Goal: Task Accomplishment & Management: Complete application form

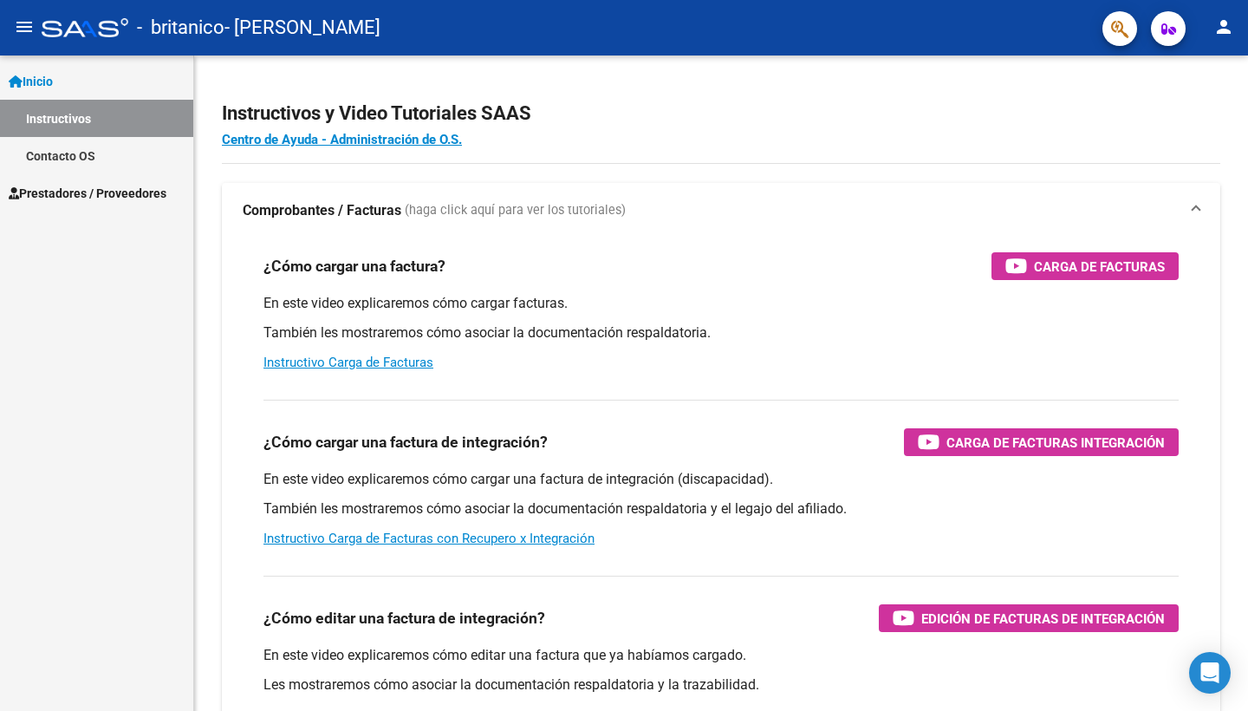
click at [62, 198] on span "Prestadores / Proveedores" at bounding box center [88, 193] width 158 height 19
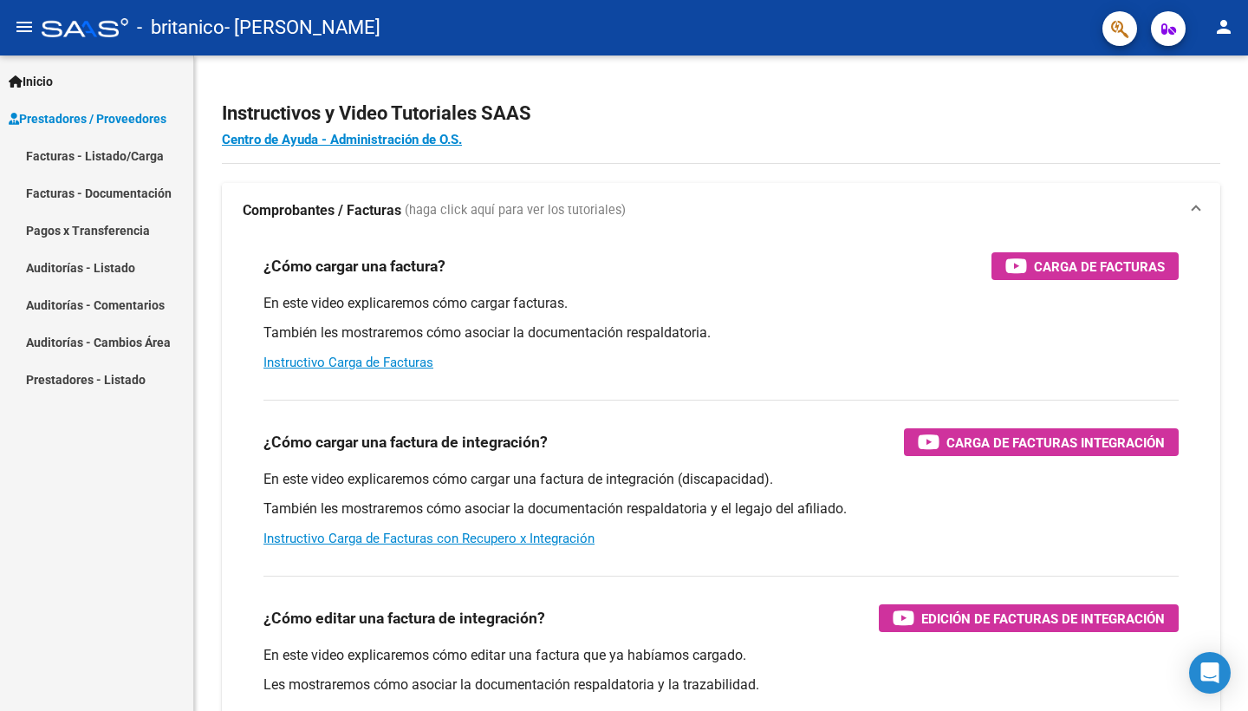
click at [47, 153] on link "Facturas - Listado/Carga" at bounding box center [96, 155] width 193 height 37
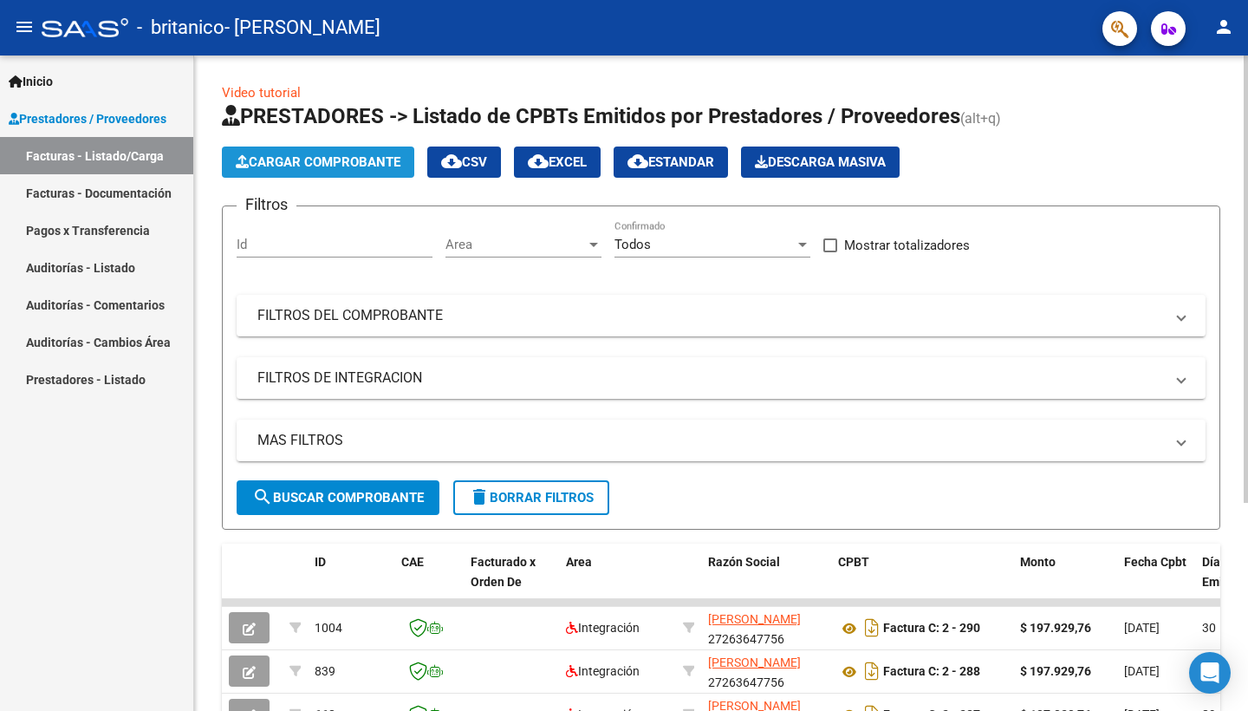
click at [326, 161] on span "Cargar Comprobante" at bounding box center [318, 162] width 165 height 16
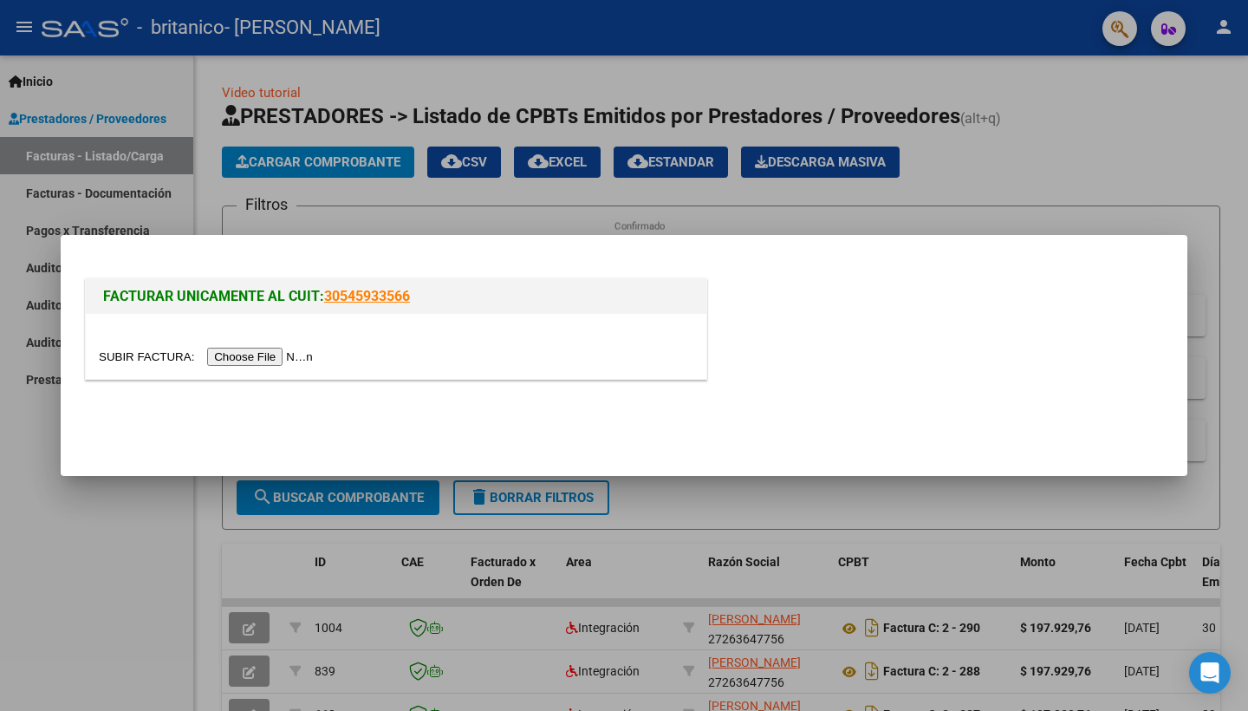
click at [227, 355] on input "file" at bounding box center [208, 357] width 219 height 18
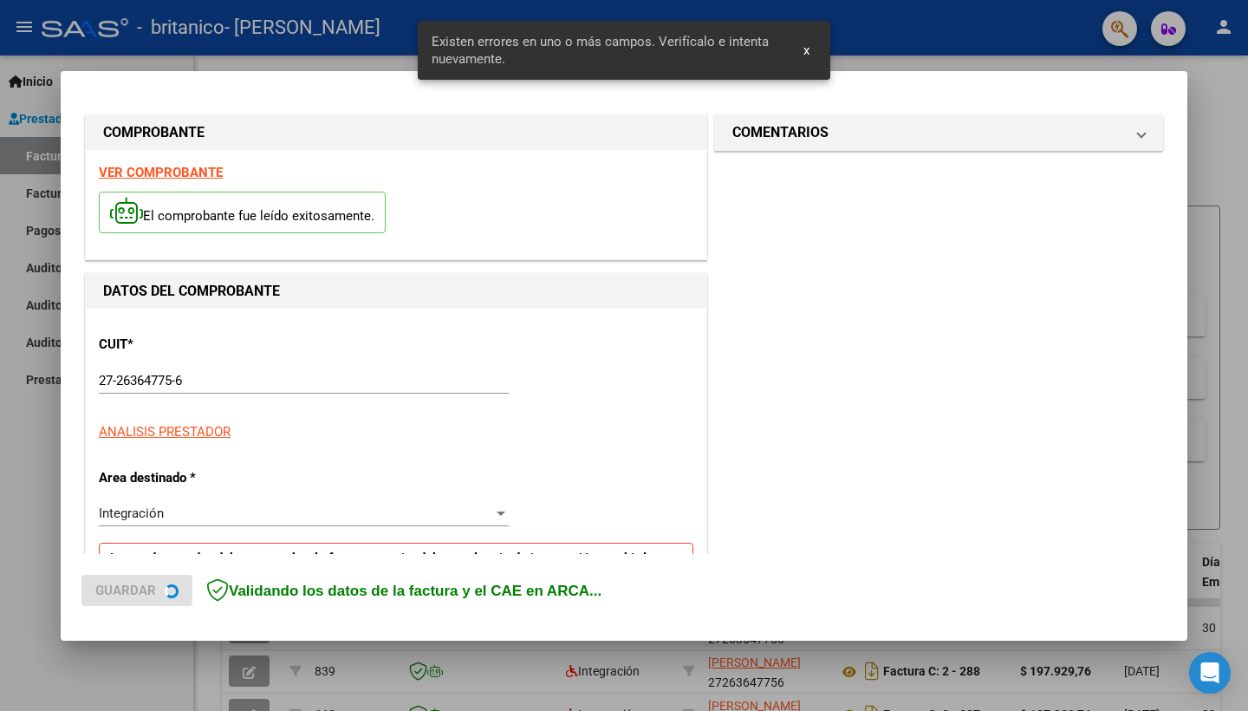
scroll to position [337, 0]
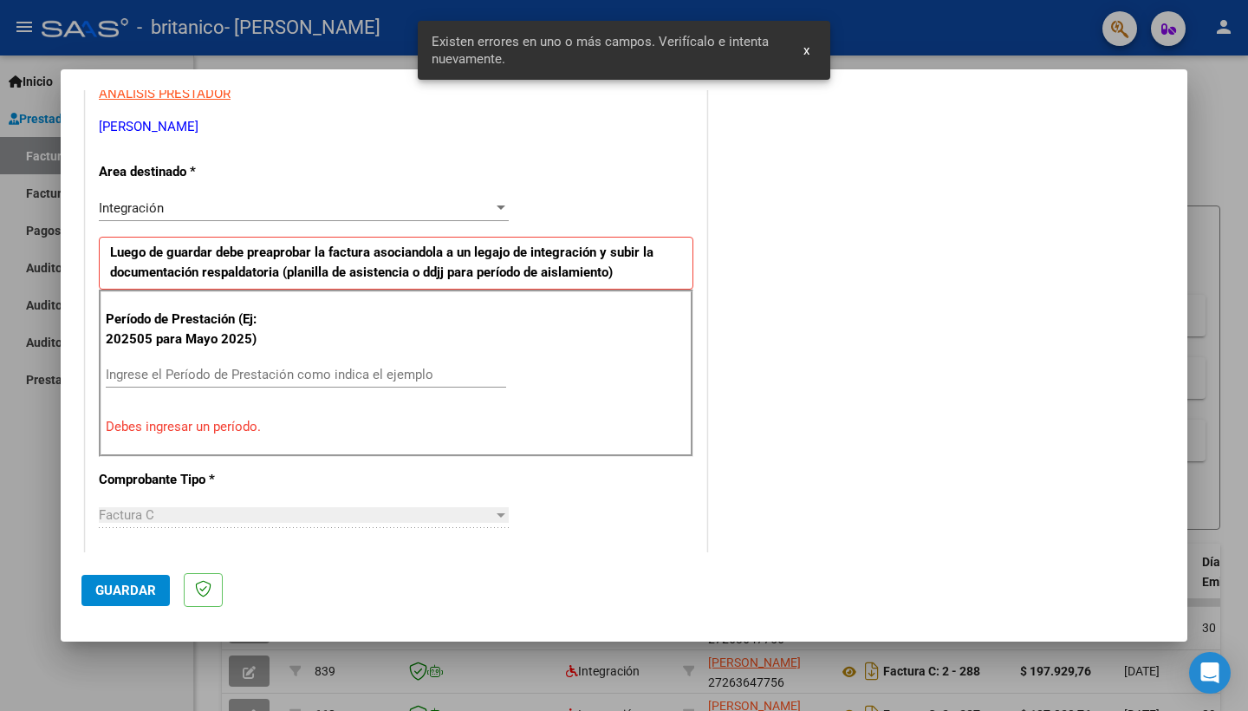
click at [139, 376] on input "Ingrese el Período de Prestación como indica el ejemplo" at bounding box center [306, 375] width 400 height 16
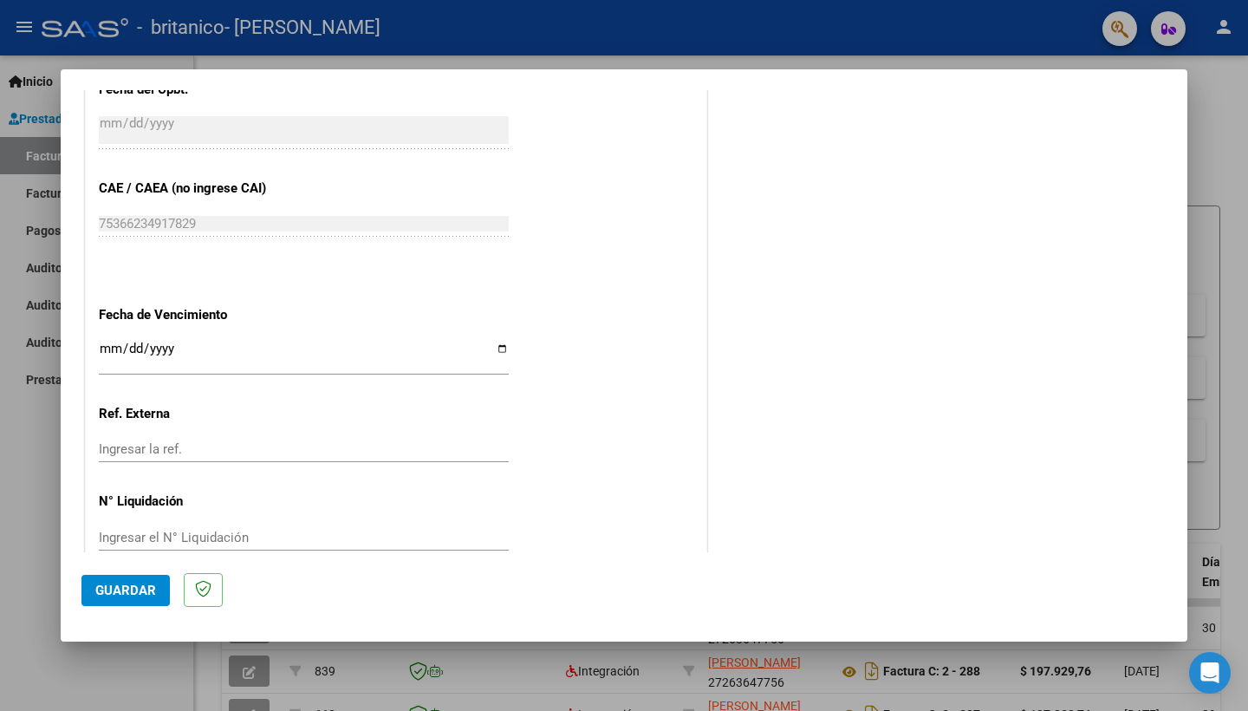
scroll to position [0, 0]
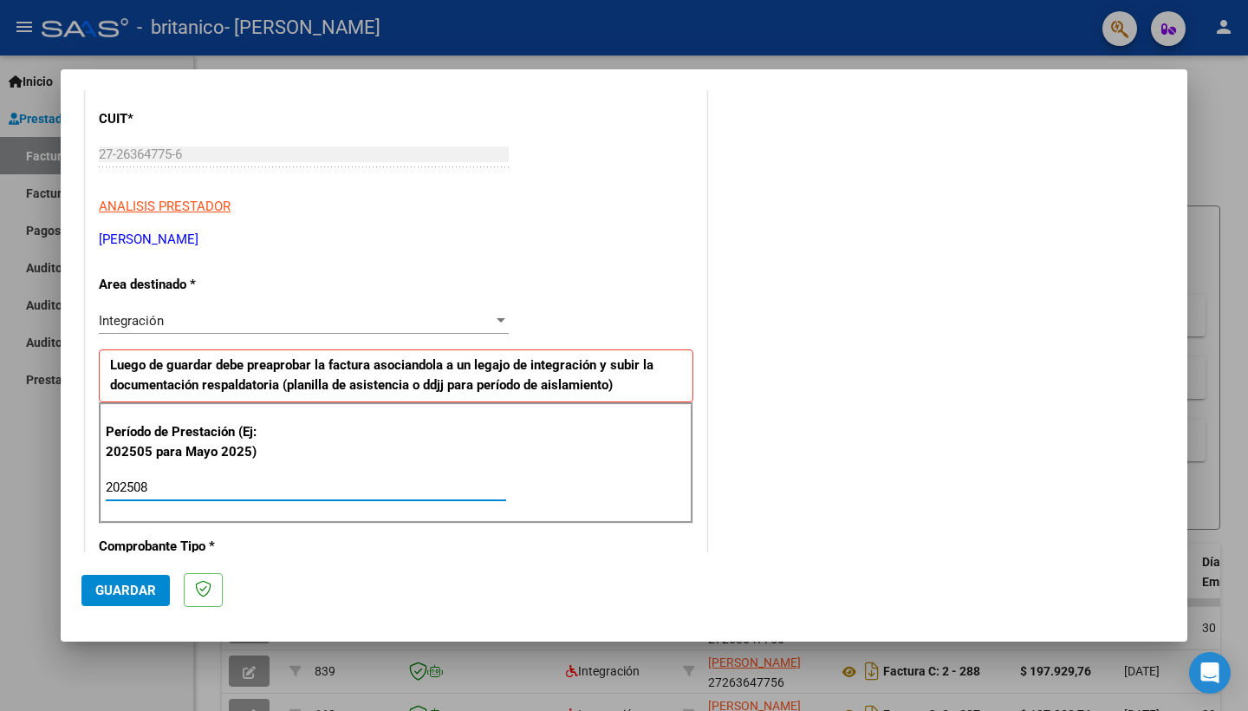
type input "202508"
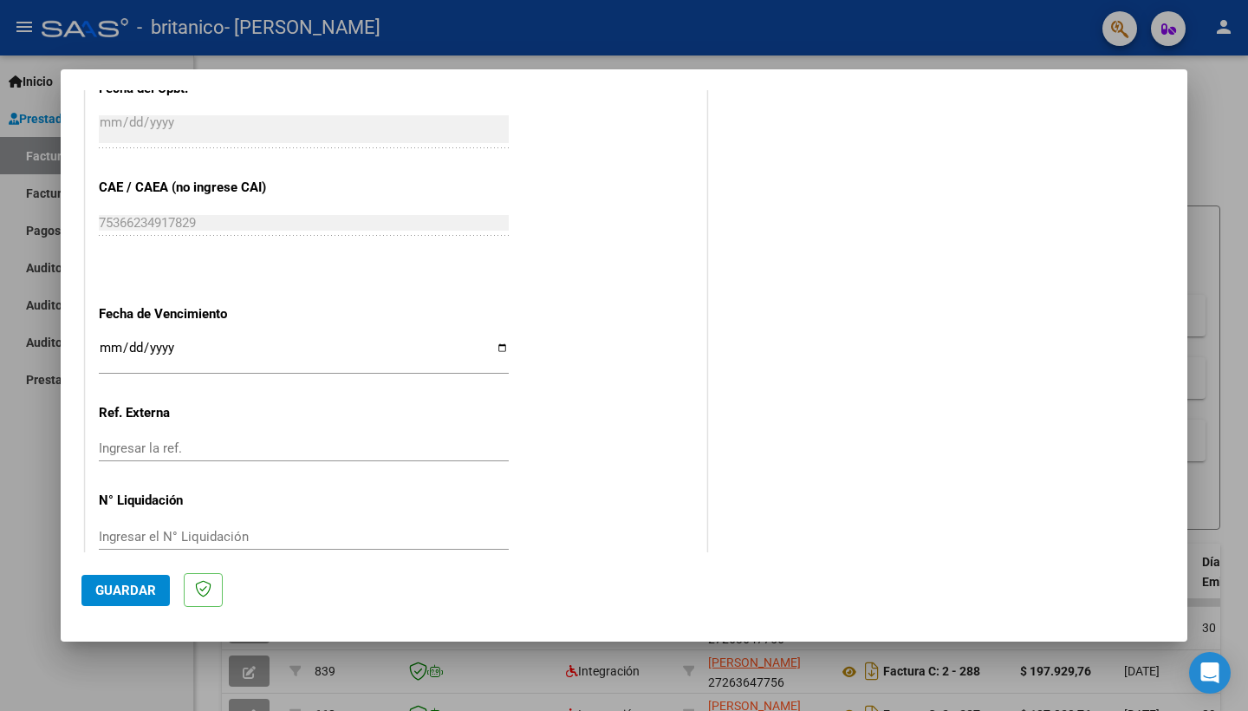
scroll to position [1032, 0]
click at [126, 591] on span "Guardar" at bounding box center [125, 591] width 61 height 16
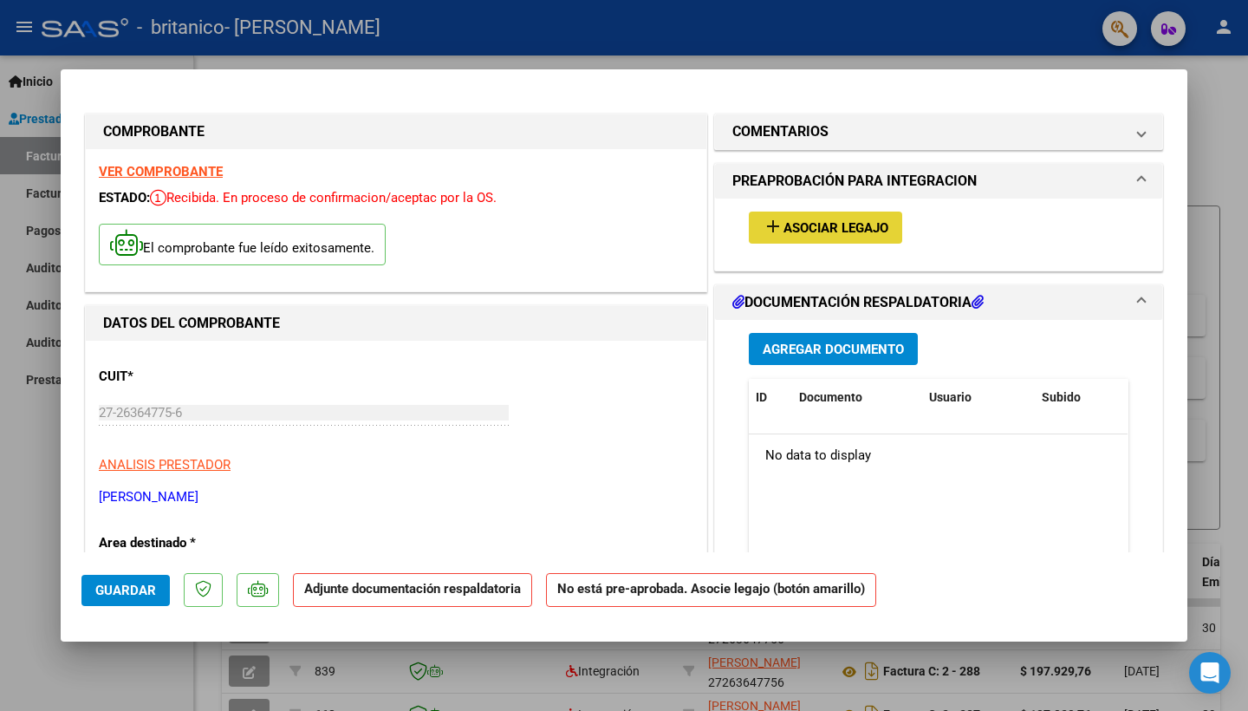
click at [856, 230] on span "Asociar Legajo" at bounding box center [836, 228] width 105 height 16
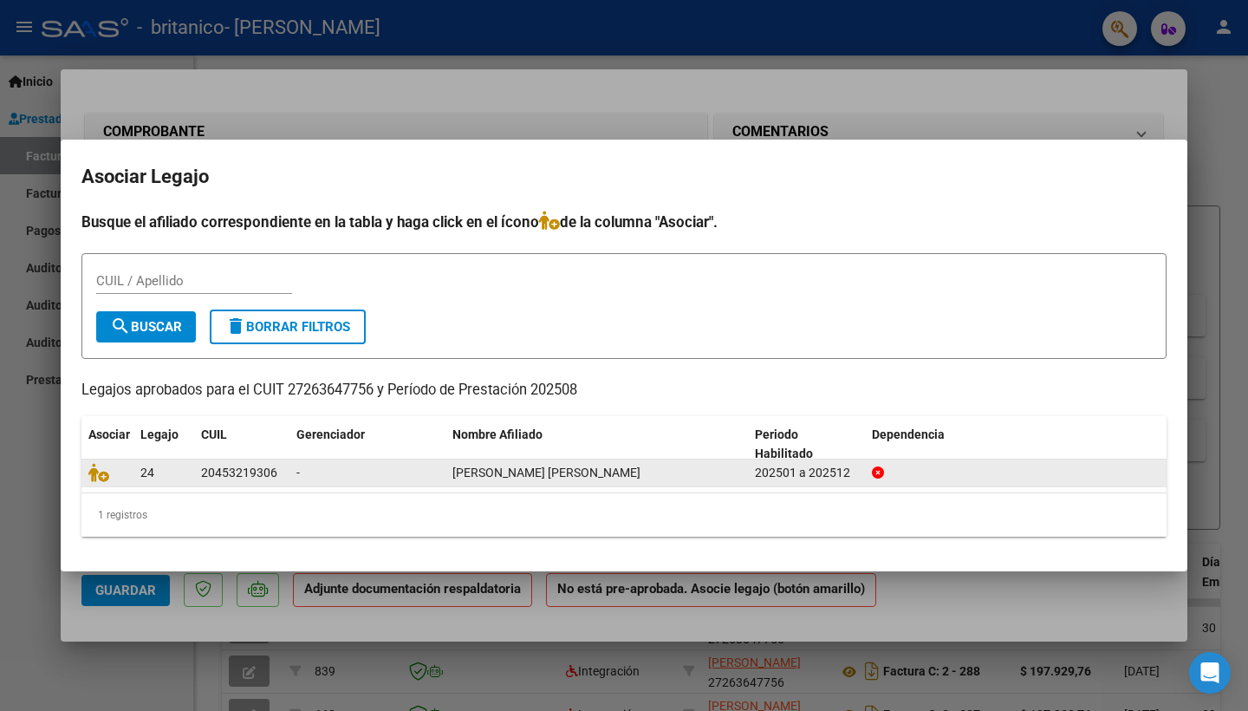
click at [248, 478] on div "20453219306" at bounding box center [239, 473] width 76 height 20
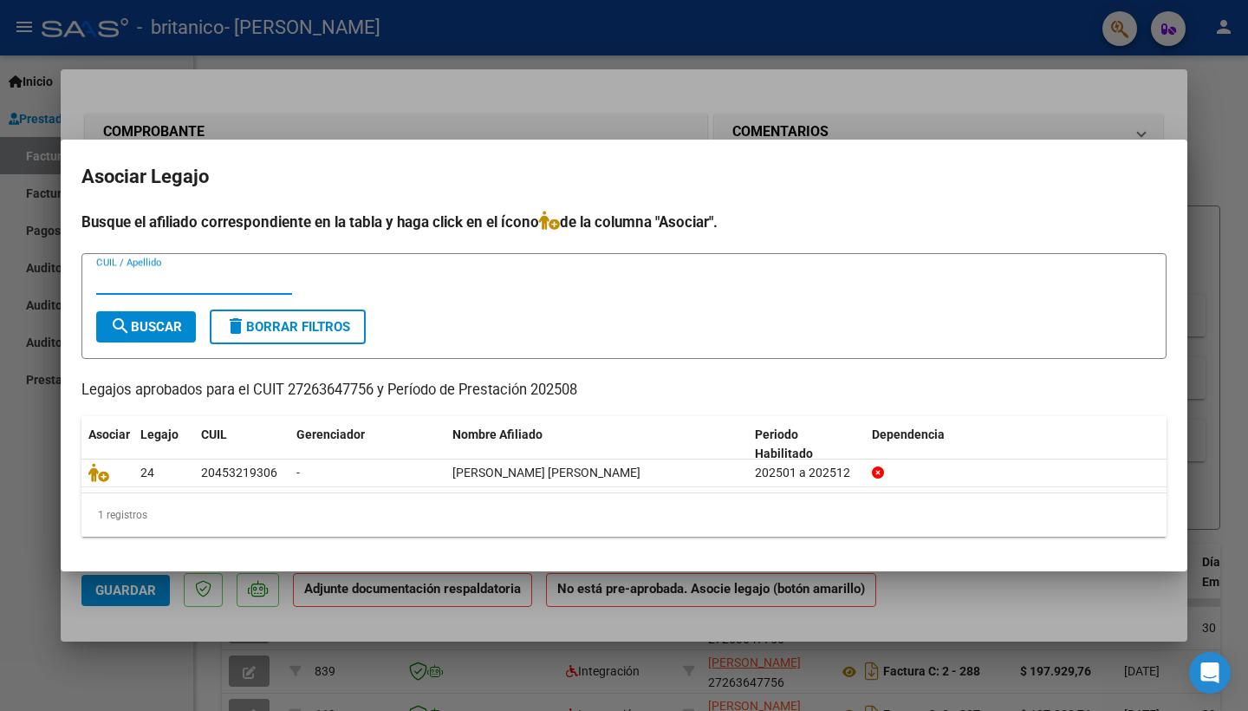
click at [149, 279] on input "CUIL / Apellido" at bounding box center [194, 281] width 196 height 16
click at [216, 269] on div "20 CUIL / Apellido" at bounding box center [194, 281] width 196 height 26
type input "2"
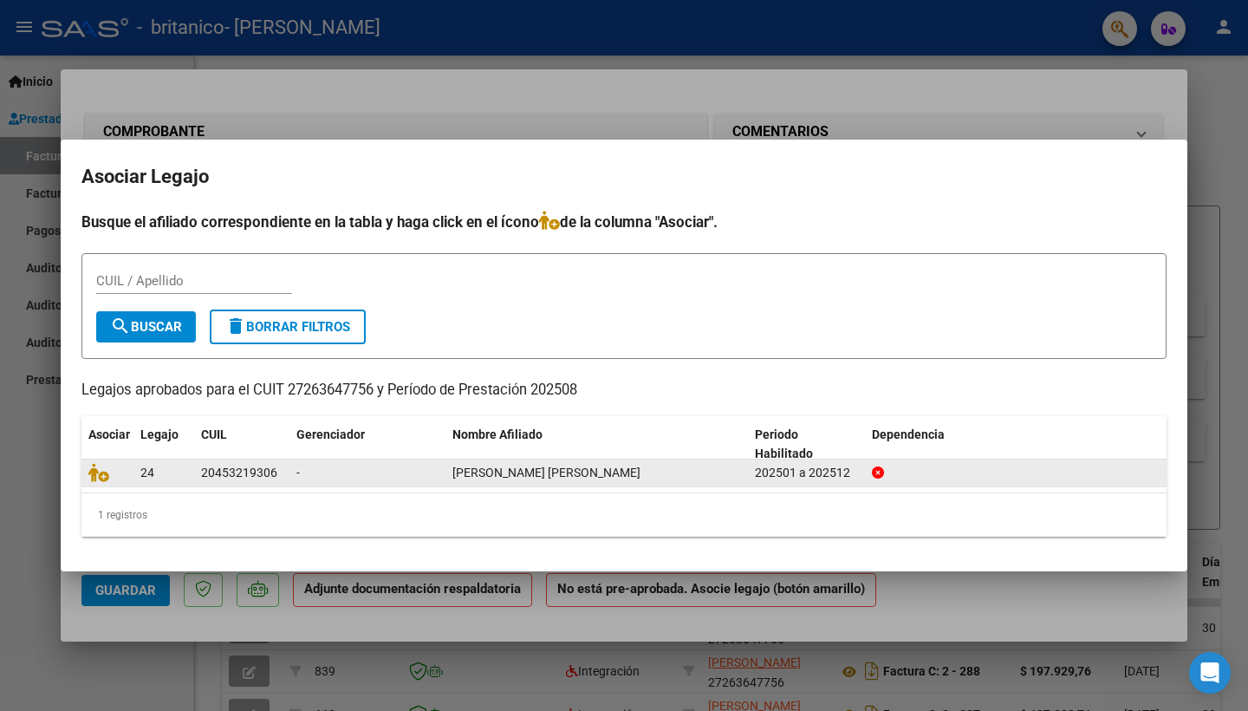
click at [270, 479] on div "20453219306" at bounding box center [239, 473] width 76 height 20
click at [94, 473] on icon at bounding box center [98, 472] width 21 height 19
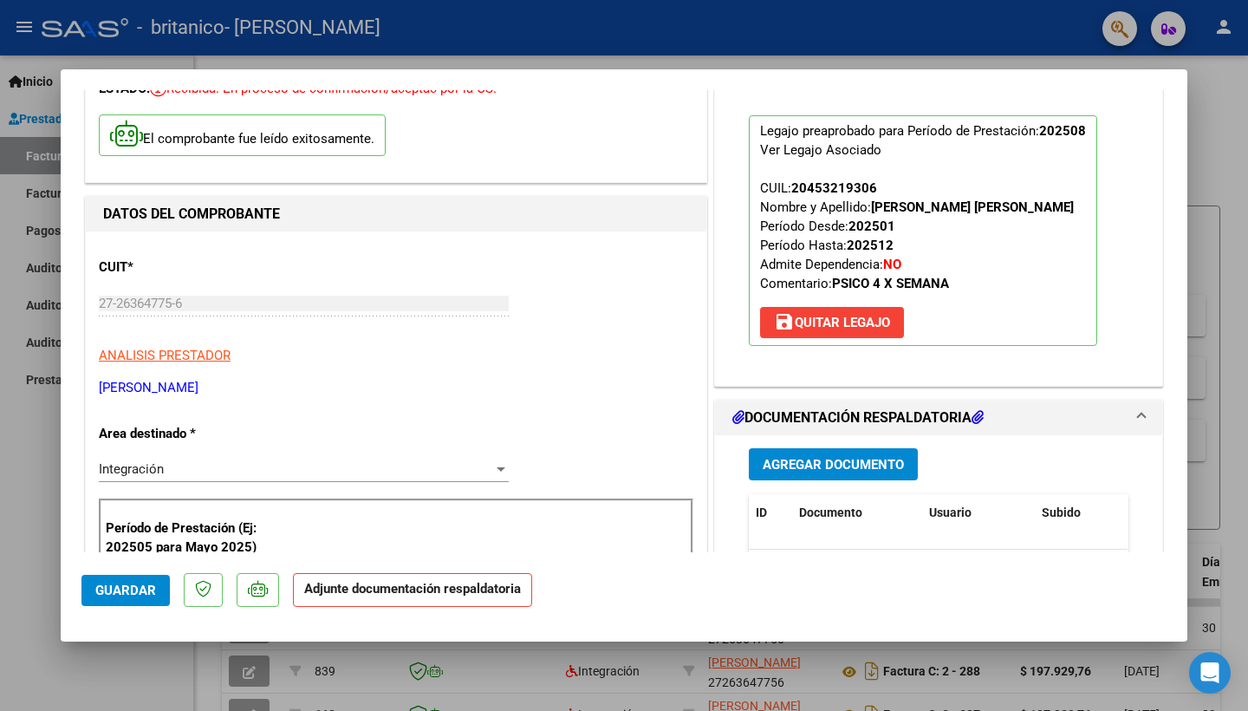
scroll to position [149, 0]
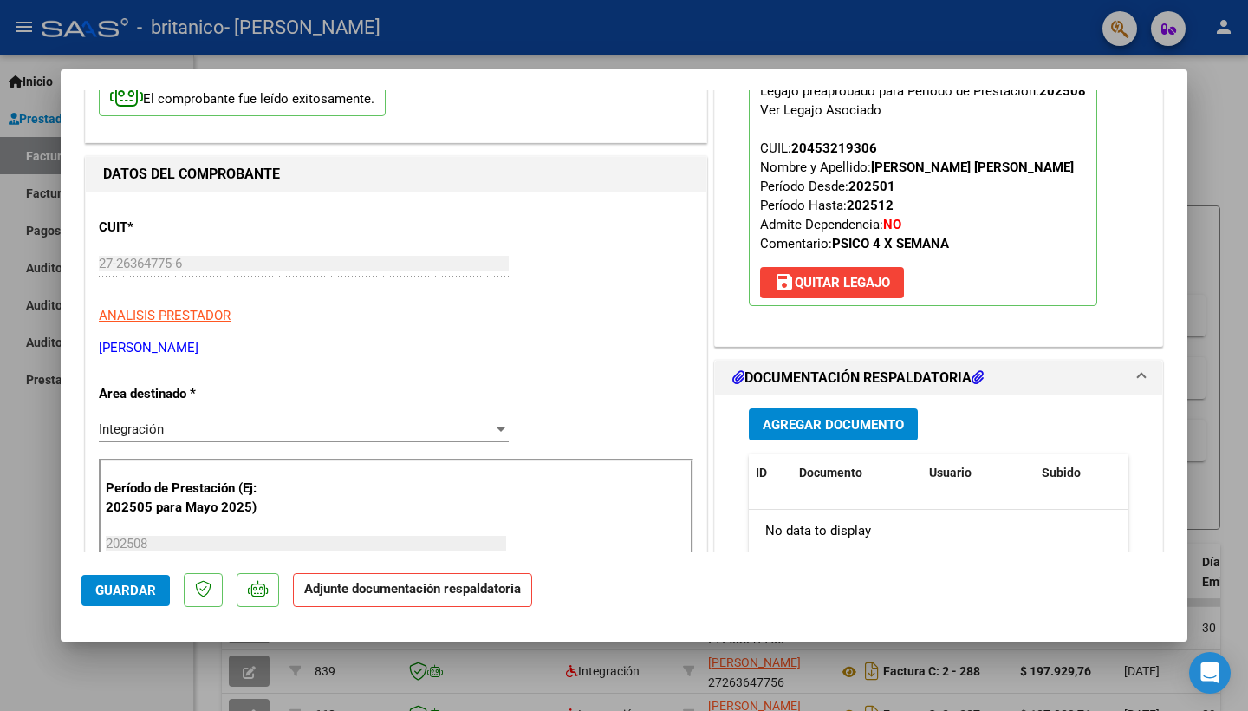
click at [822, 423] on span "Agregar Documento" at bounding box center [833, 425] width 141 height 16
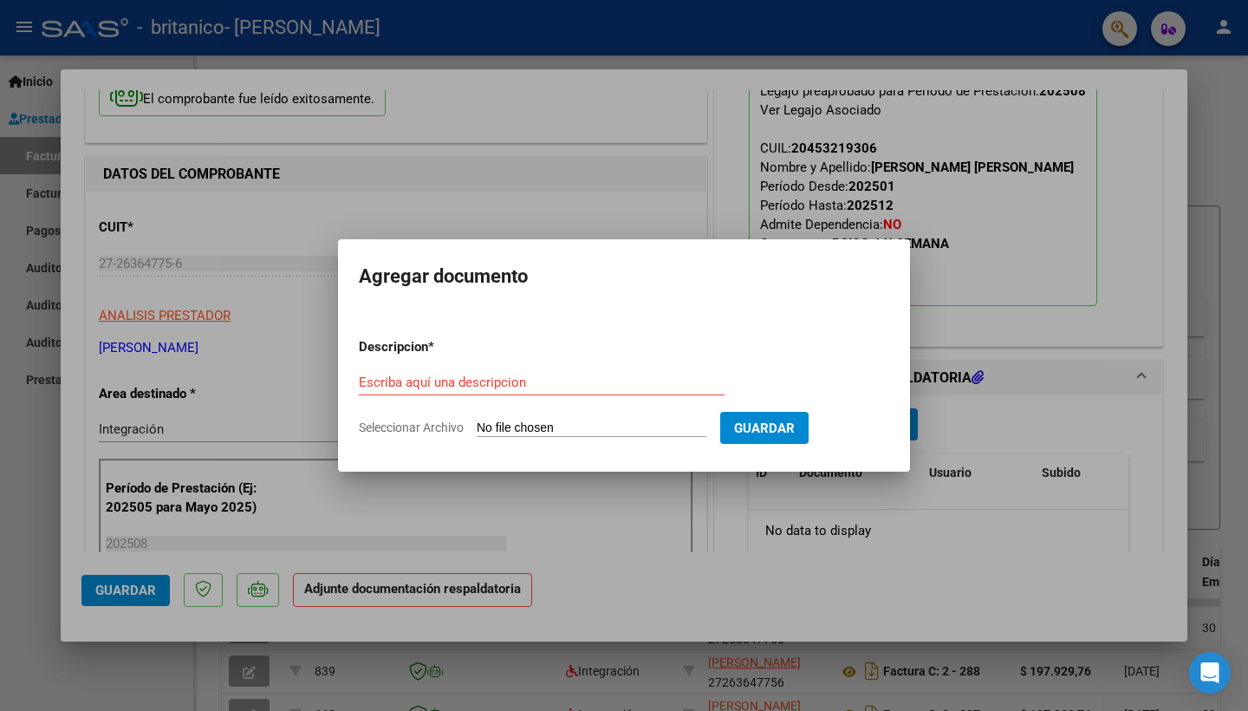
click at [439, 424] on span "Seleccionar Archivo" at bounding box center [411, 427] width 105 height 14
click at [477, 424] on input "Seleccionar Archivo" at bounding box center [592, 428] width 230 height 16
type input "C:\fakepath\AsistenciasAgosto25.pdf"
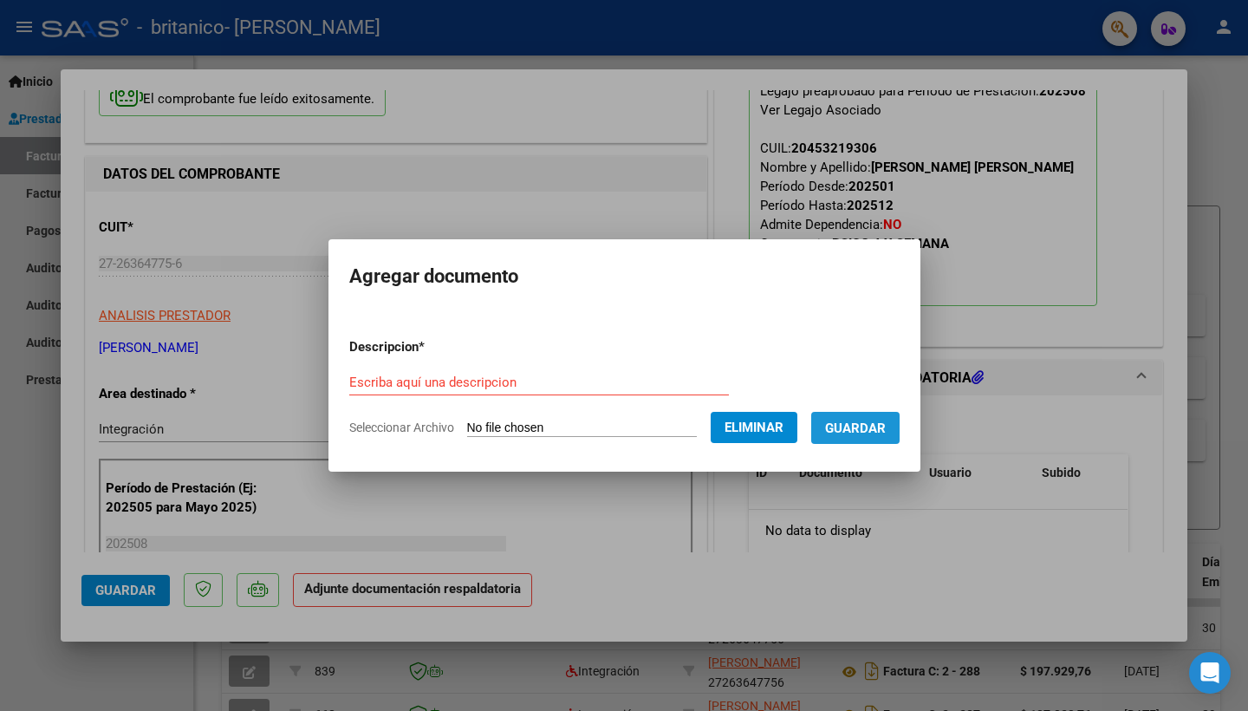
click at [886, 426] on span "Guardar" at bounding box center [855, 428] width 61 height 16
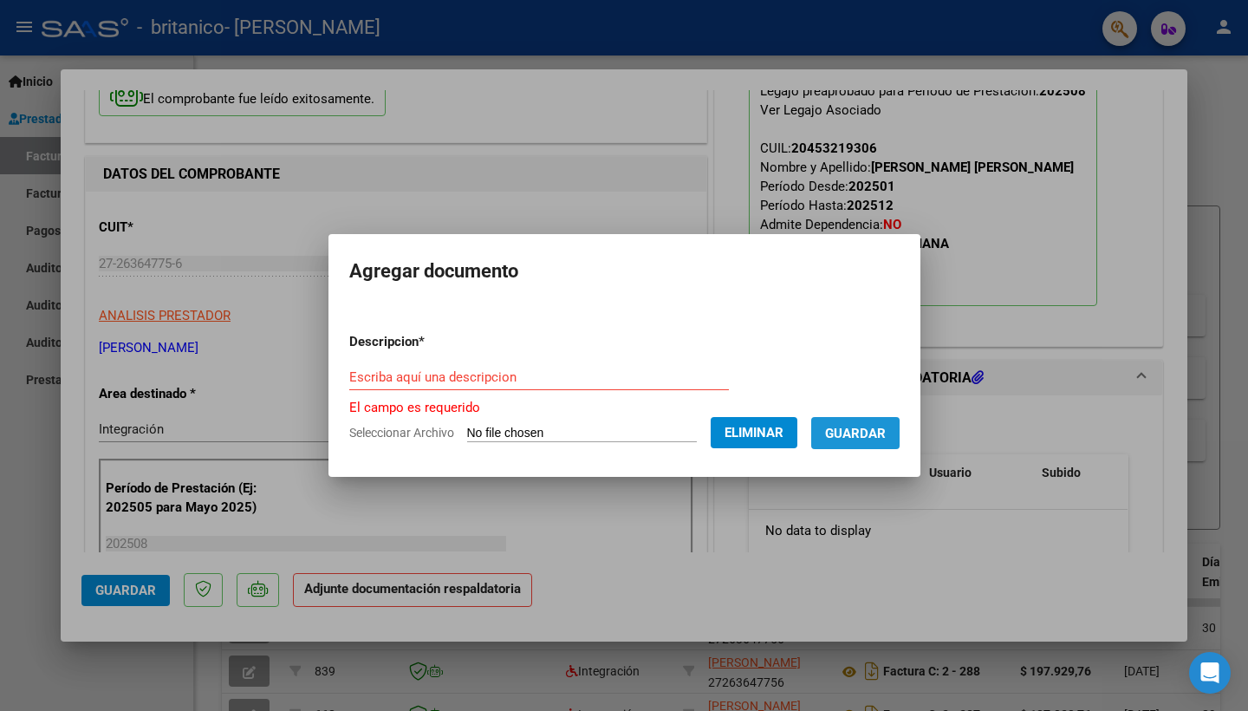
click at [883, 436] on span "Guardar" at bounding box center [855, 434] width 61 height 16
click at [350, 373] on input "Escriba aquí una descripcion" at bounding box center [539, 377] width 380 height 16
type input "p"
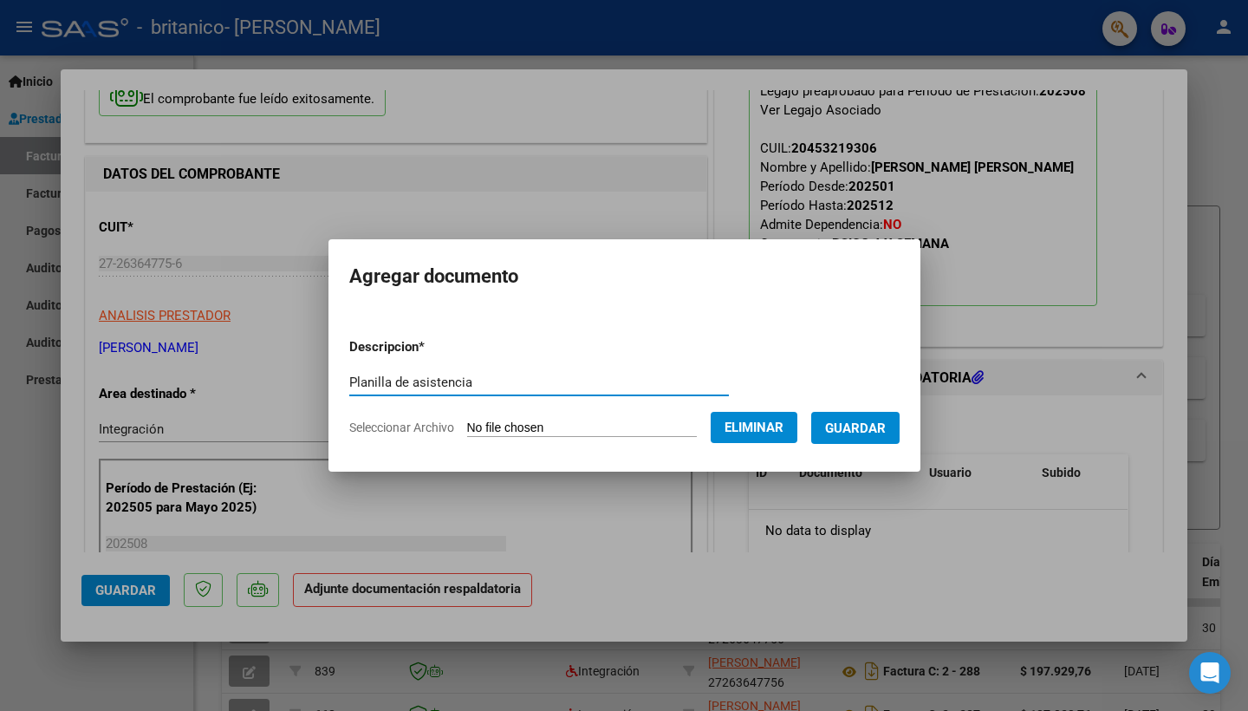
type input "Planilla de asistencia"
click at [886, 427] on span "Guardar" at bounding box center [855, 428] width 61 height 16
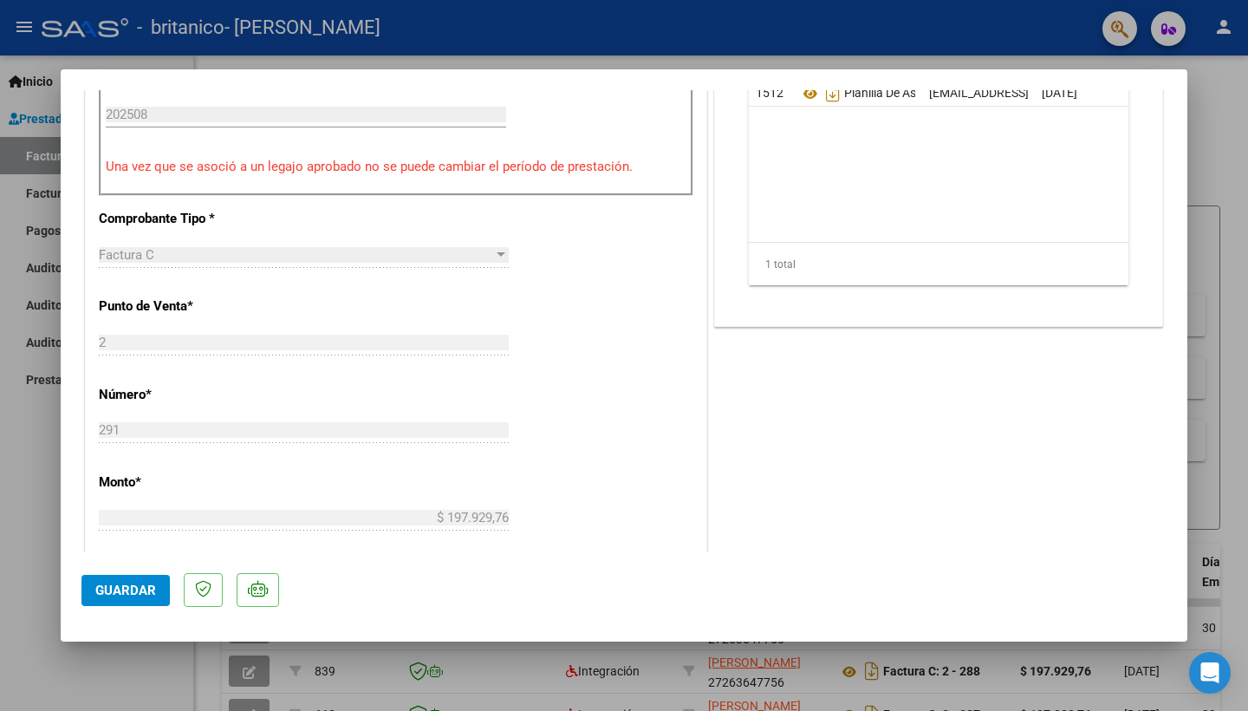
scroll to position [583, 0]
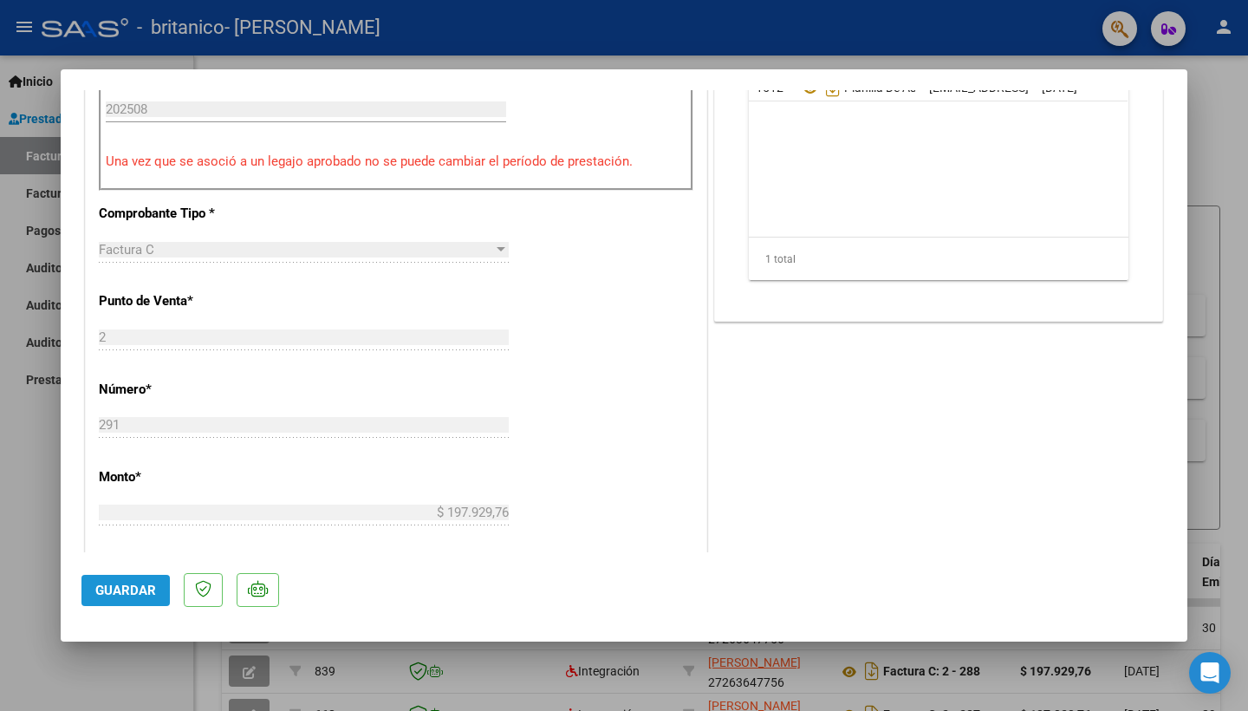
click at [113, 589] on span "Guardar" at bounding box center [125, 591] width 61 height 16
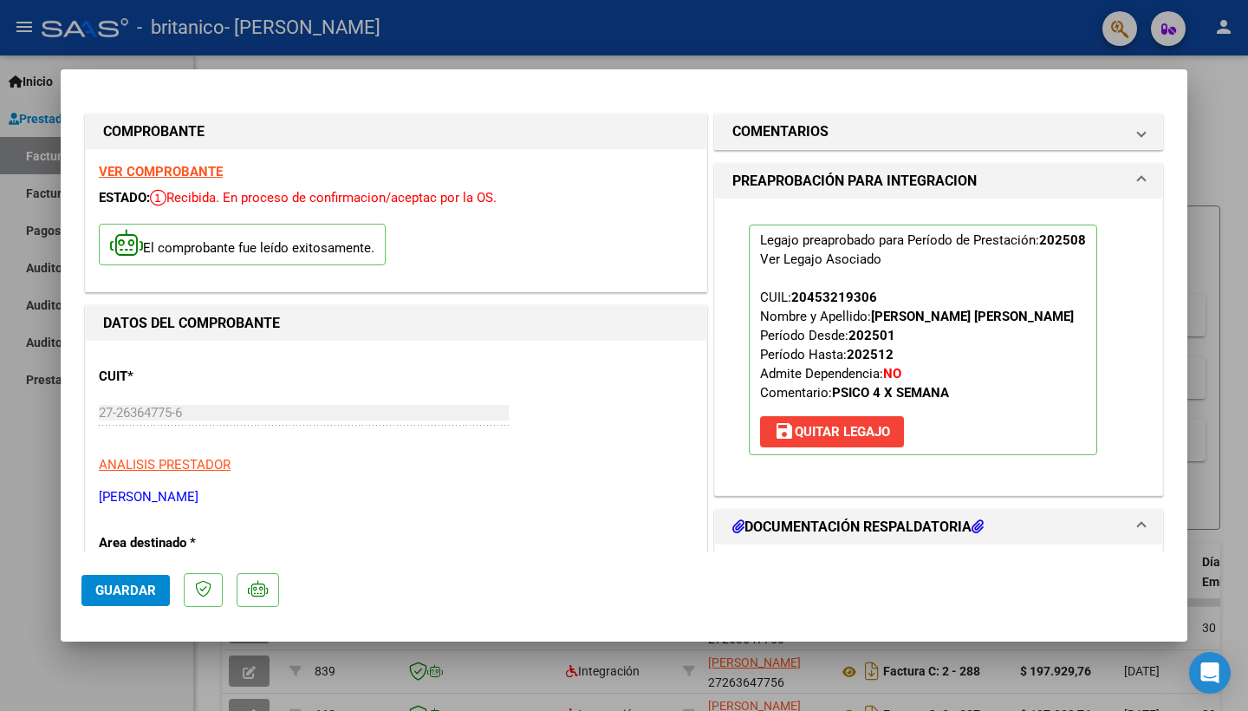
scroll to position [0, 0]
click at [126, 598] on button "Guardar" at bounding box center [125, 590] width 88 height 31
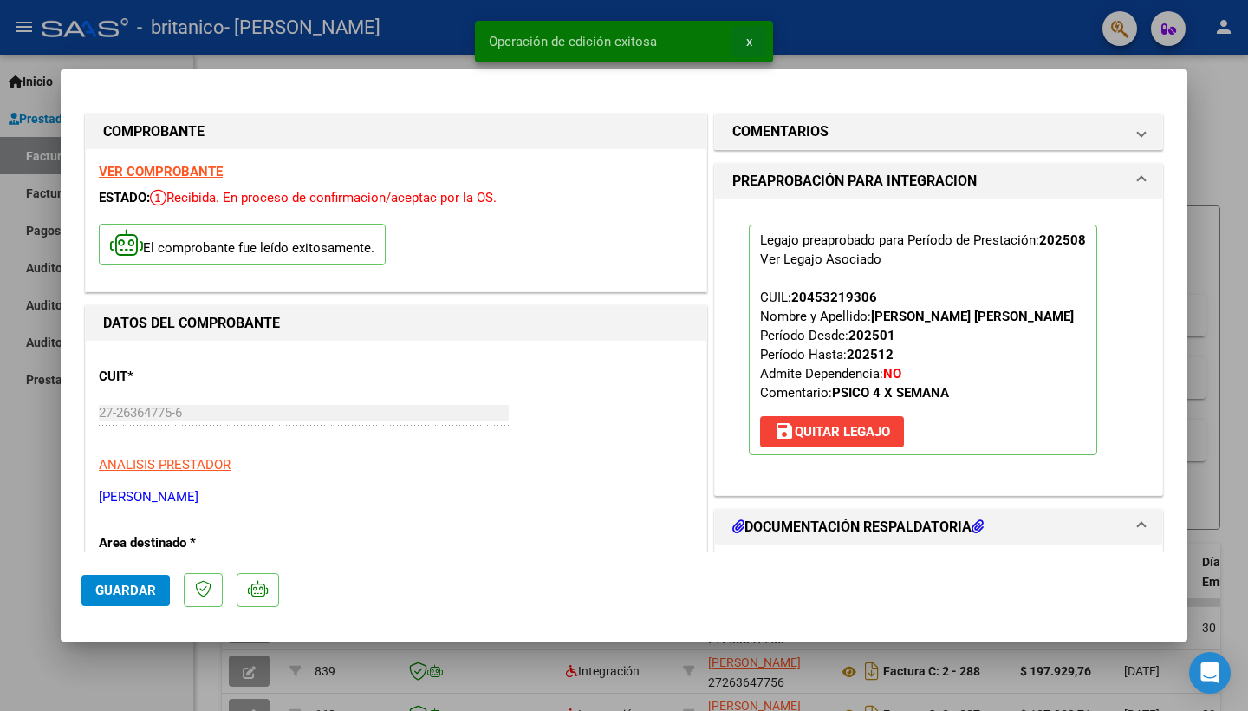
click at [750, 41] on span "x" at bounding box center [749, 42] width 6 height 16
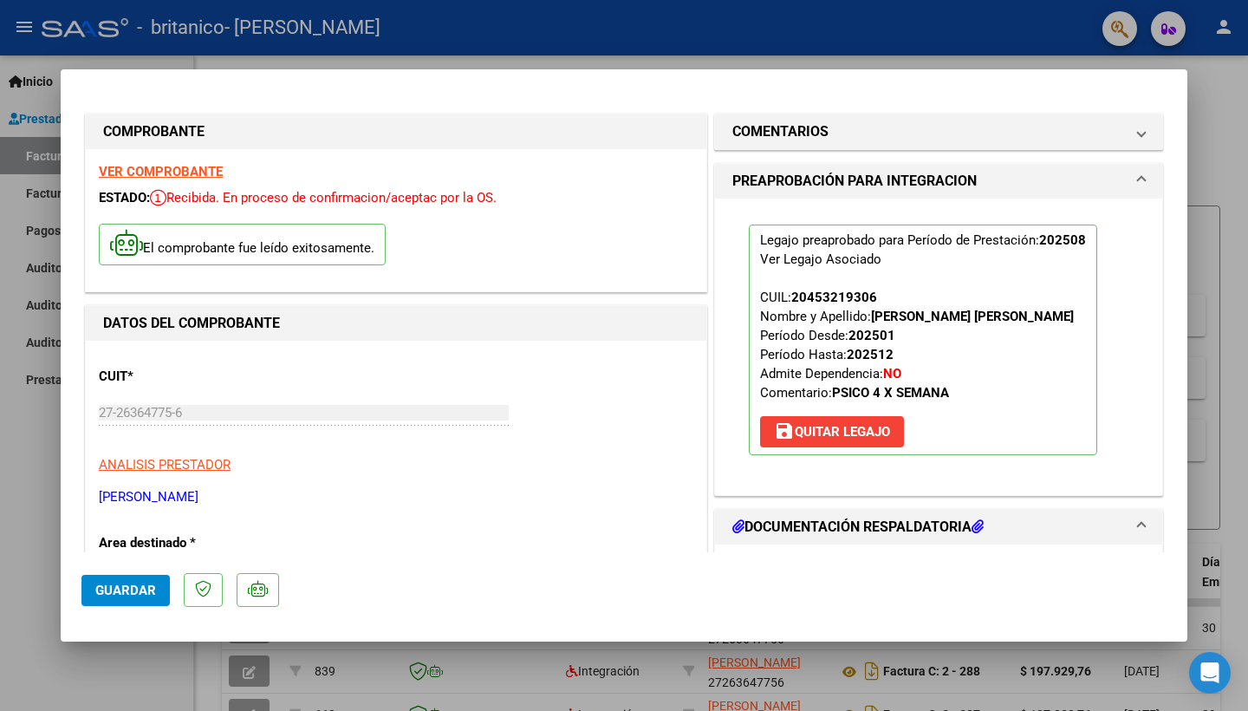
click at [28, 448] on div at bounding box center [624, 355] width 1248 height 711
type input "$ 0,00"
